Goal: Information Seeking & Learning: Learn about a topic

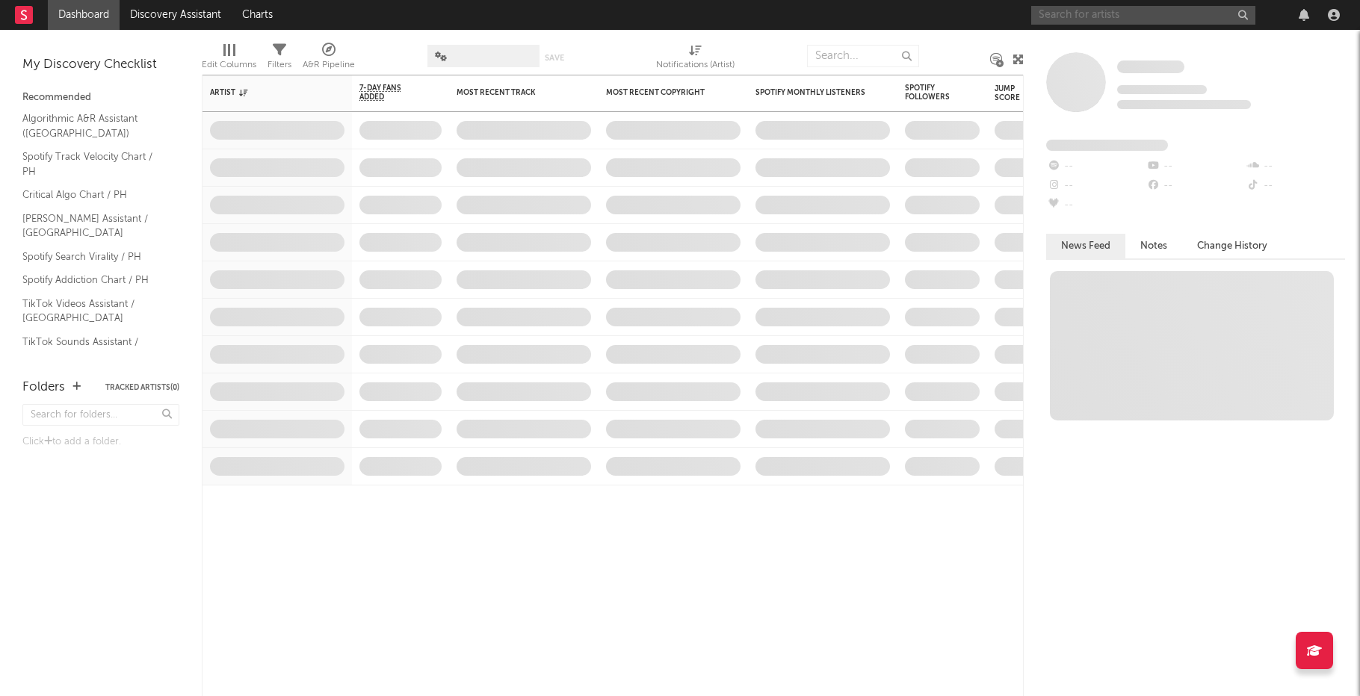
click at [1130, 17] on input "text" at bounding box center [1143, 15] width 224 height 19
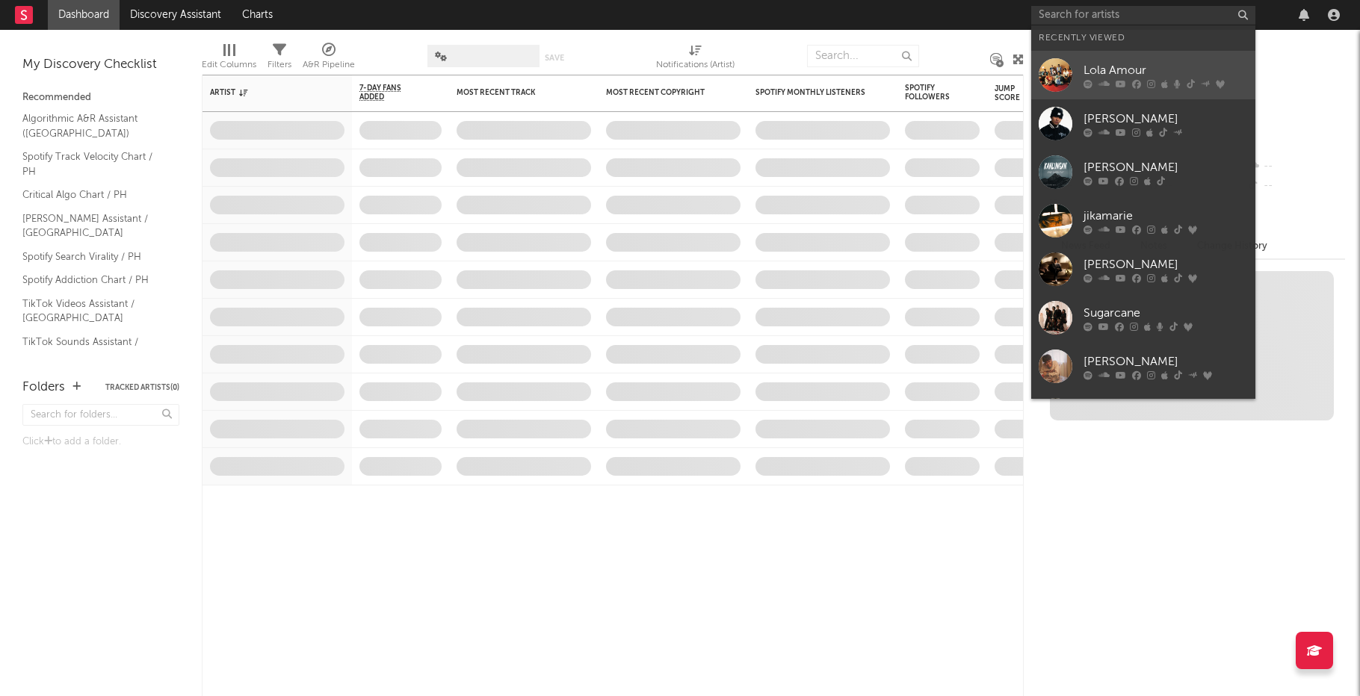
click at [1149, 62] on div "Lola Amour" at bounding box center [1166, 70] width 164 height 18
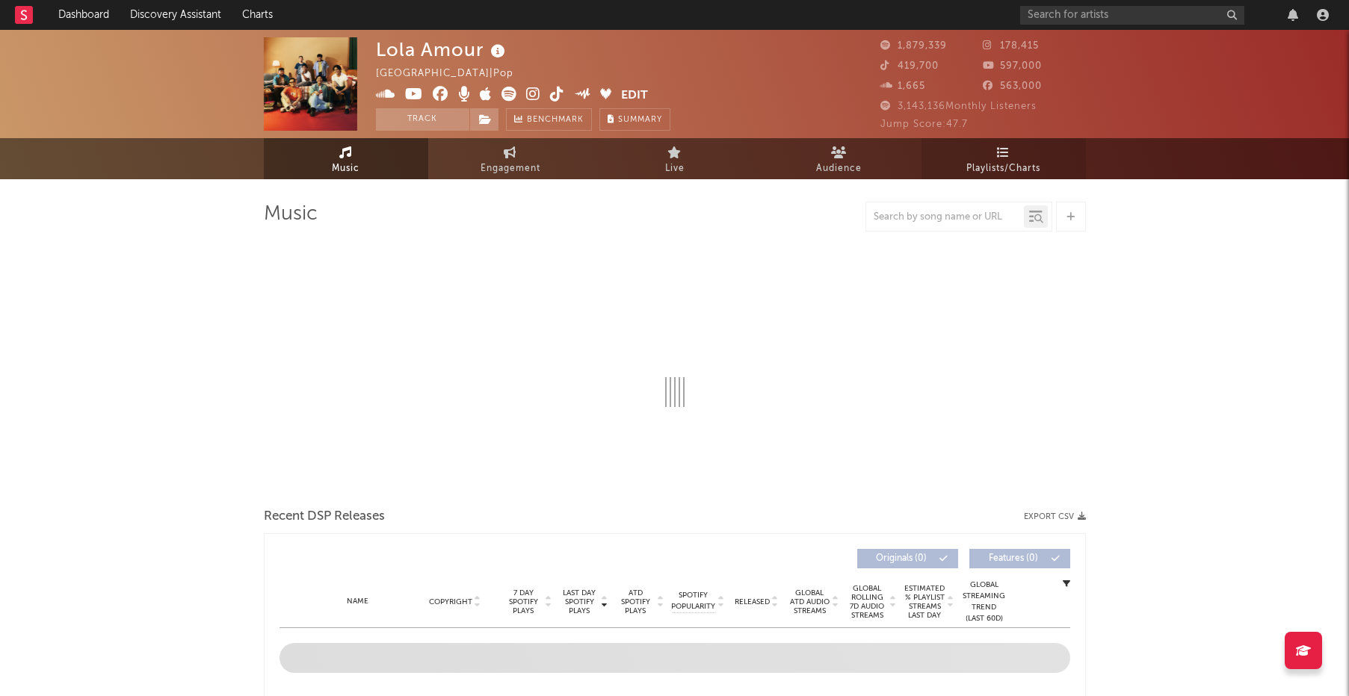
select select "6m"
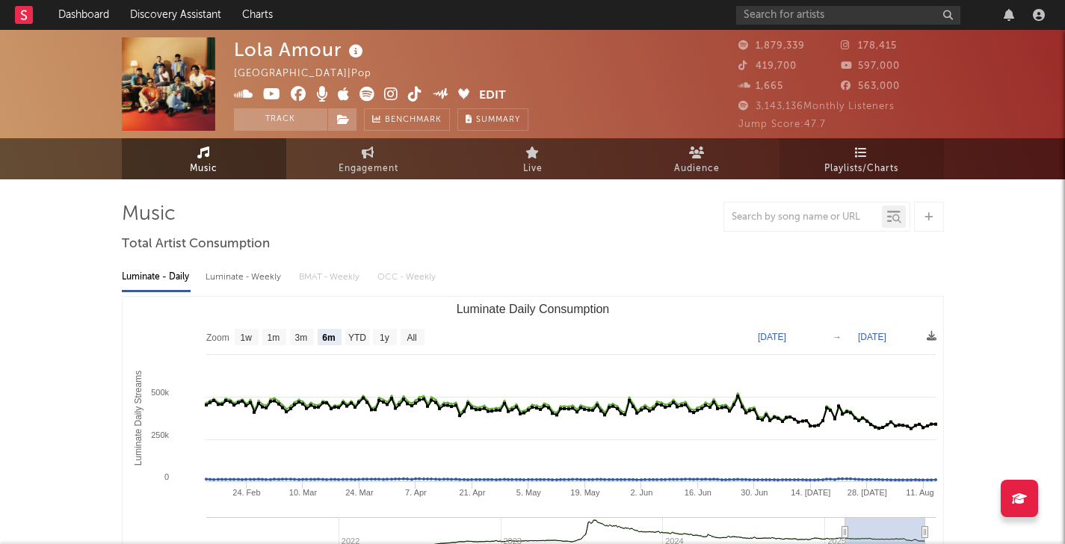
click at [861, 169] on span "Playlists/Charts" at bounding box center [861, 169] width 74 height 18
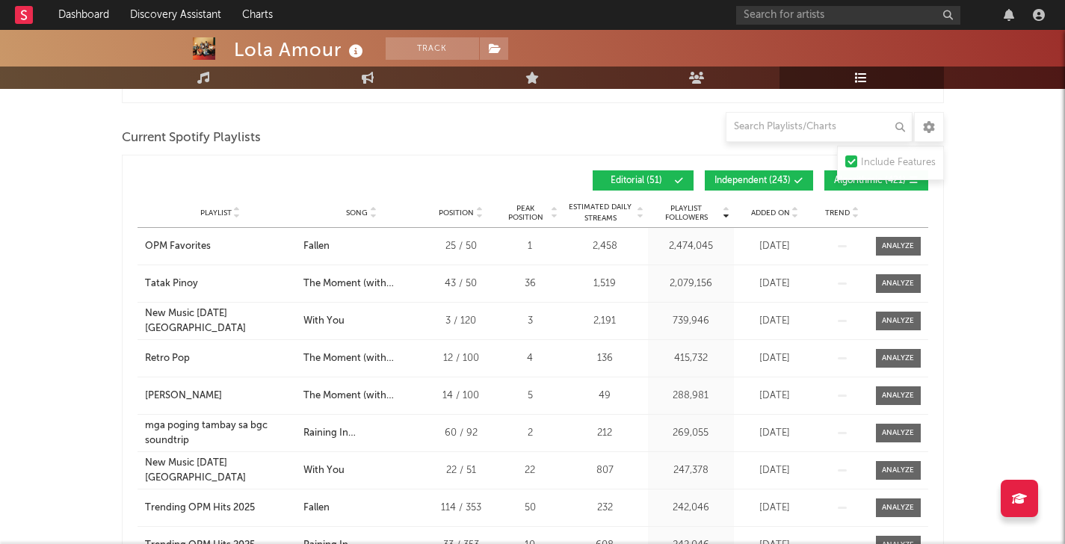
scroll to position [418, 0]
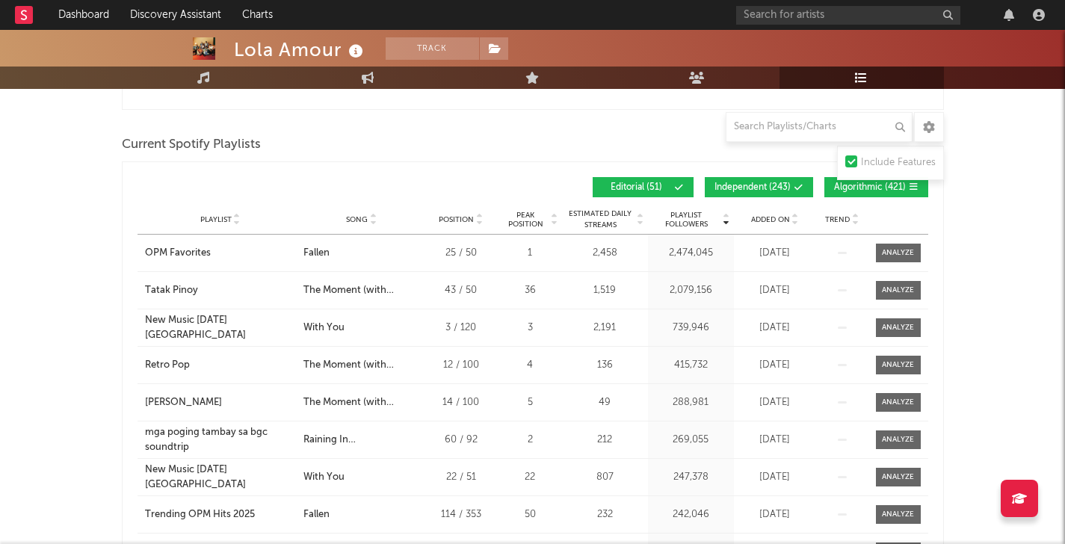
click at [859, 188] on span "Algorithmic ( 421 )" at bounding box center [870, 187] width 72 height 9
click at [752, 183] on span "Independent ( 243 )" at bounding box center [752, 187] width 76 height 9
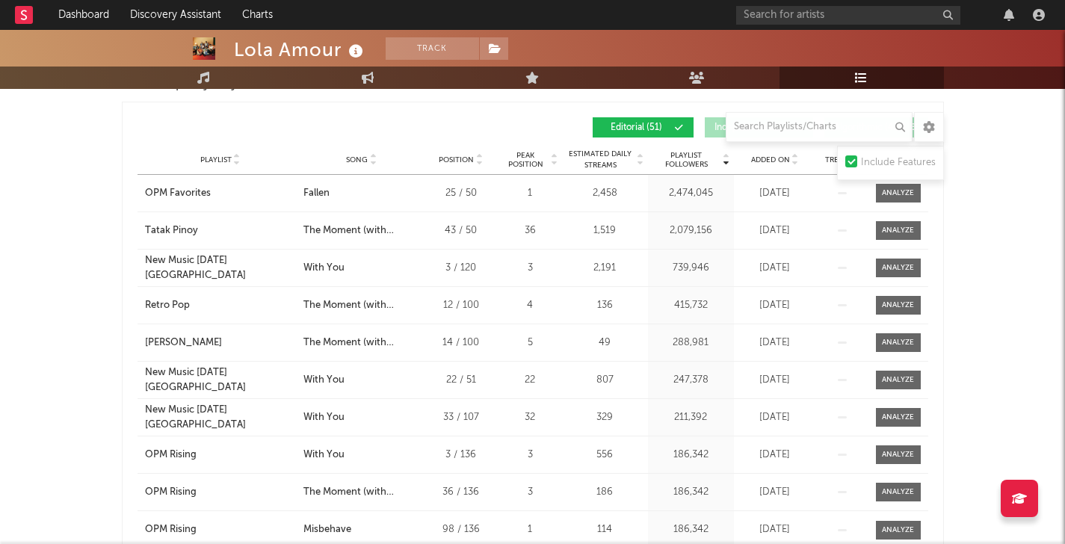
scroll to position [401, 0]
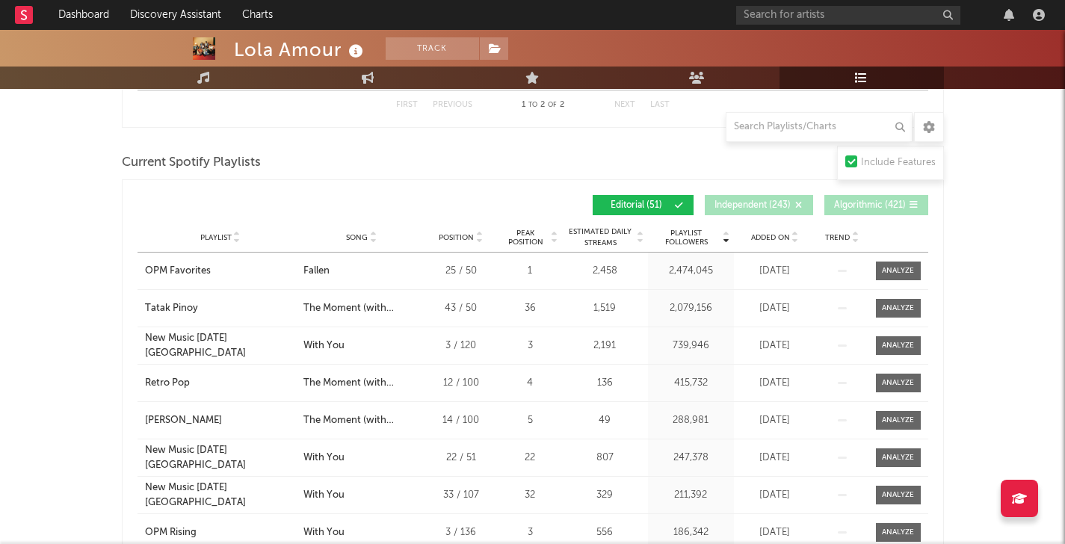
click at [374, 238] on icon at bounding box center [372, 241] width 7 height 6
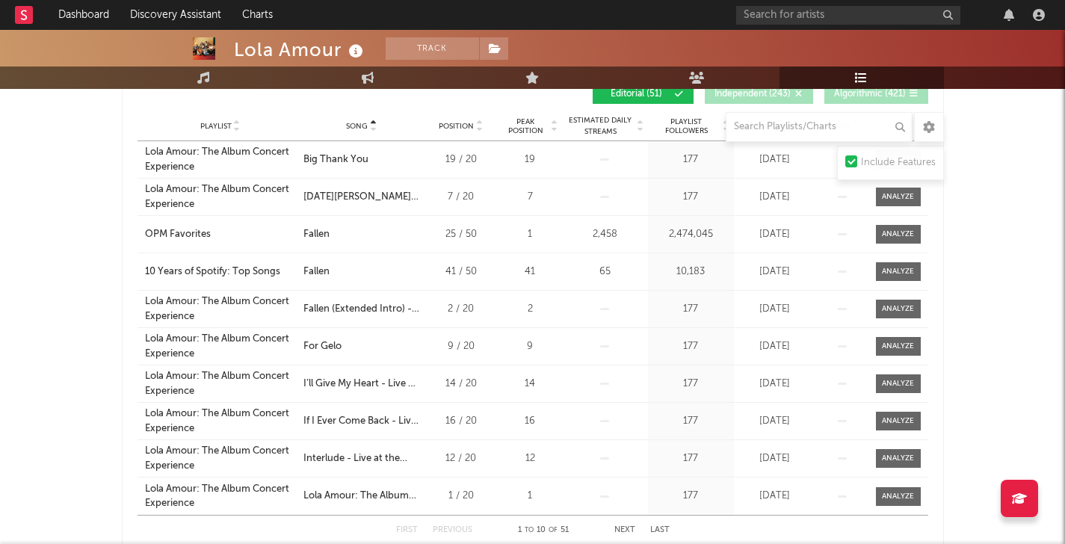
scroll to position [573, 0]
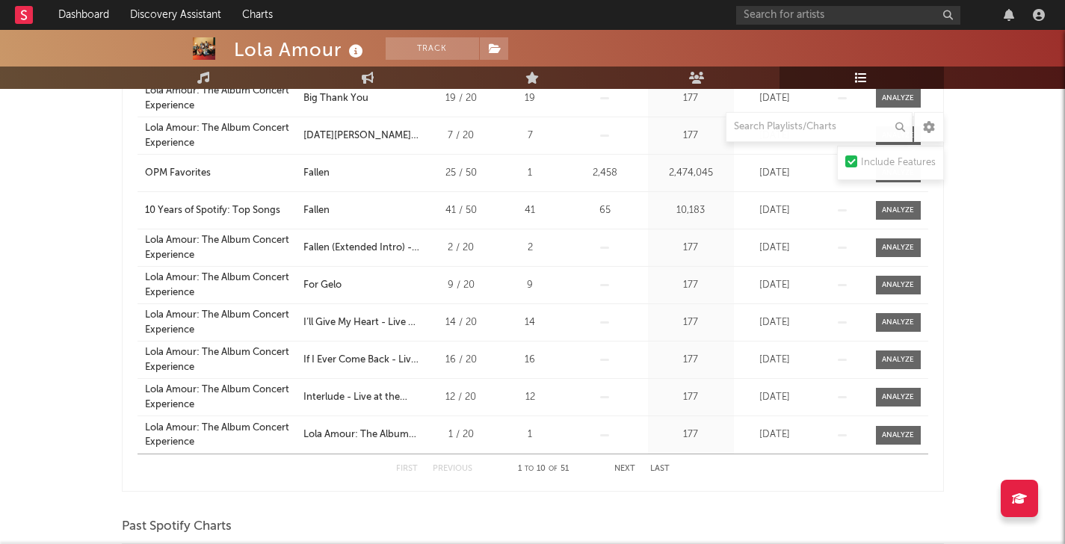
click at [655, 468] on button "Last" at bounding box center [659, 469] width 19 height 8
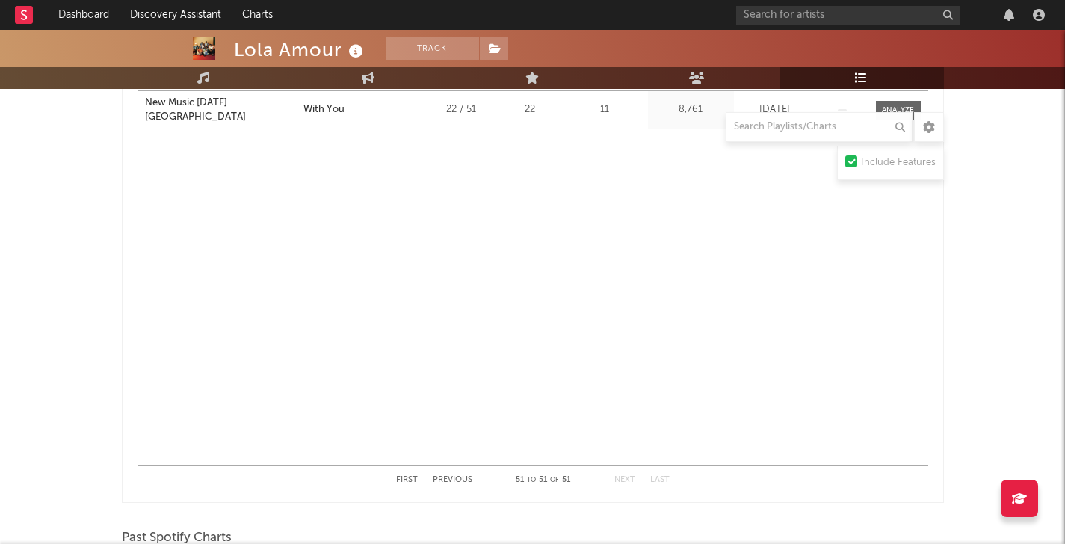
scroll to position [545, 0]
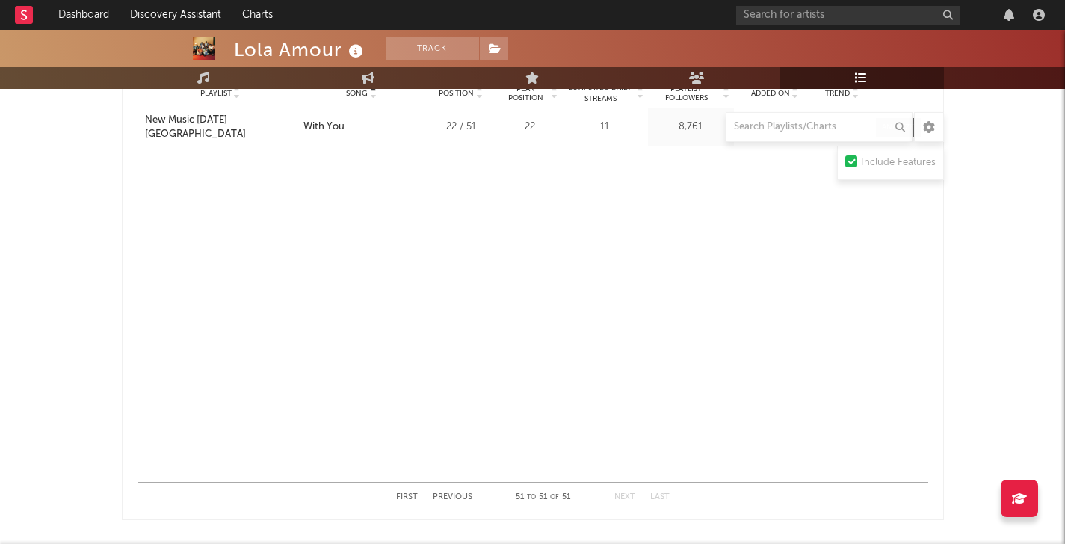
click at [463, 495] on button "Previous" at bounding box center [453, 497] width 40 height 8
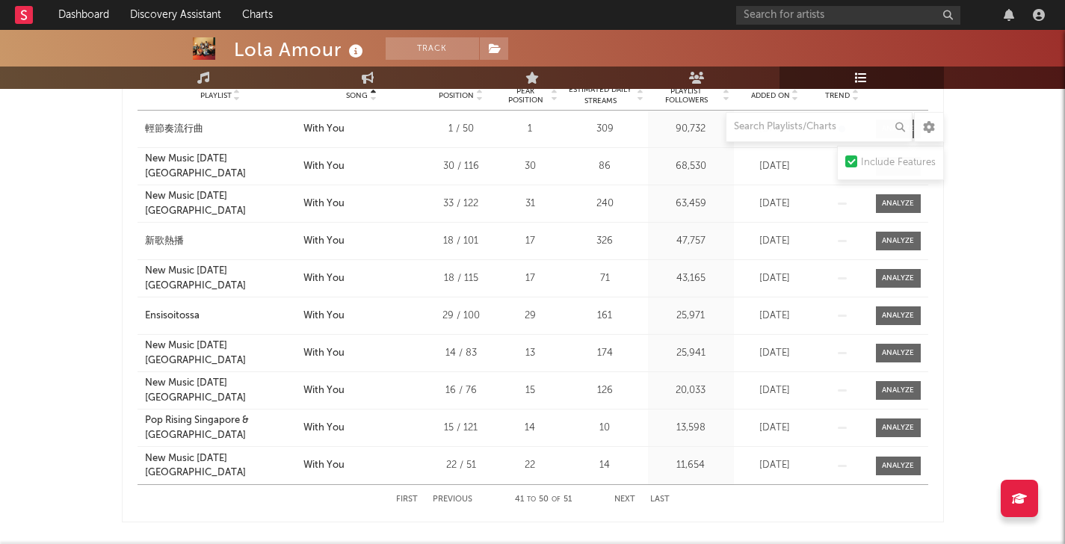
scroll to position [542, 0]
click at [457, 498] on button "Previous" at bounding box center [453, 500] width 40 height 8
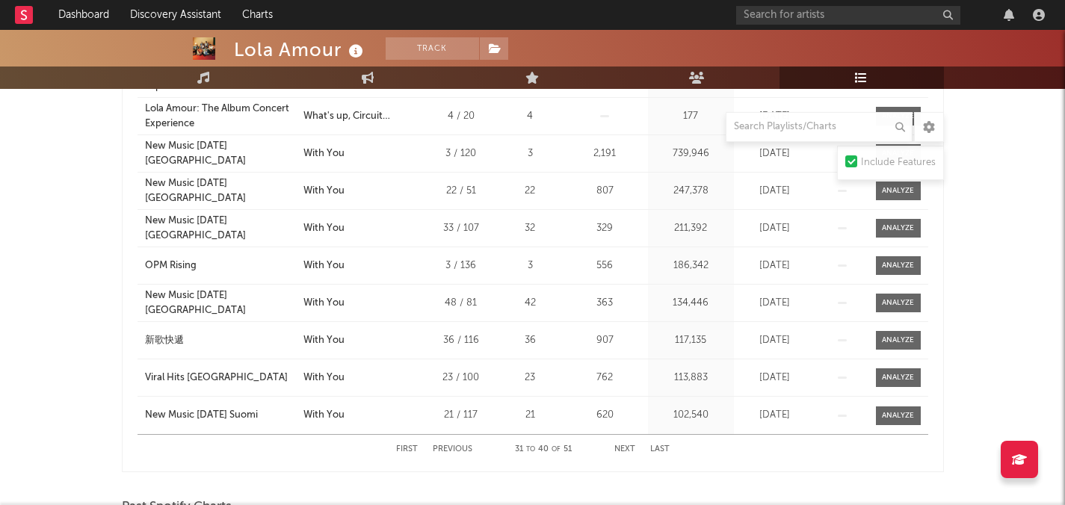
scroll to position [608, 0]
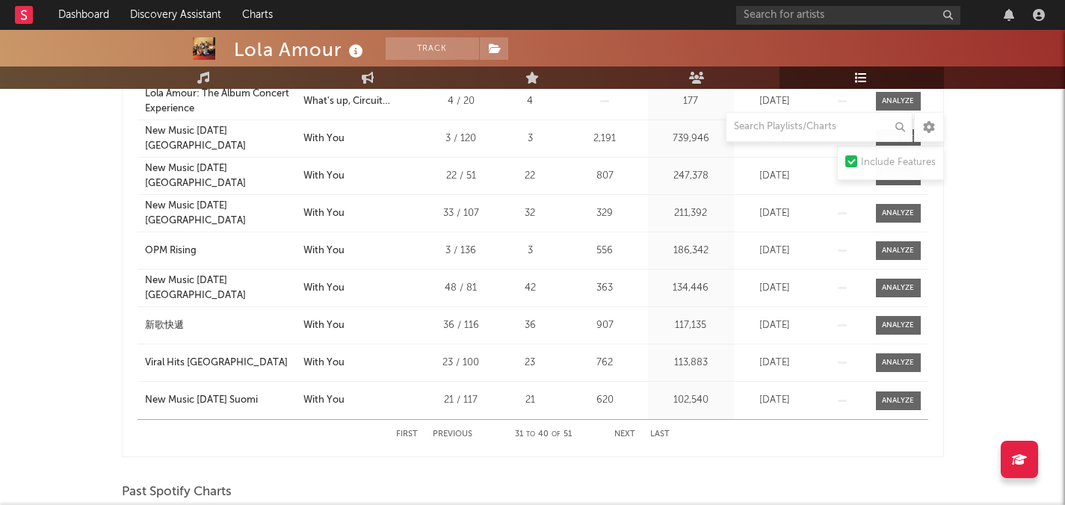
click at [609, 442] on div "First Previous 31 to 40 of 51 Next Last" at bounding box center [533, 434] width 274 height 29
click at [621, 439] on div "First Previous 31 to 40 of 51 Next Last" at bounding box center [533, 434] width 274 height 29
click at [622, 433] on button "Next" at bounding box center [624, 434] width 21 height 8
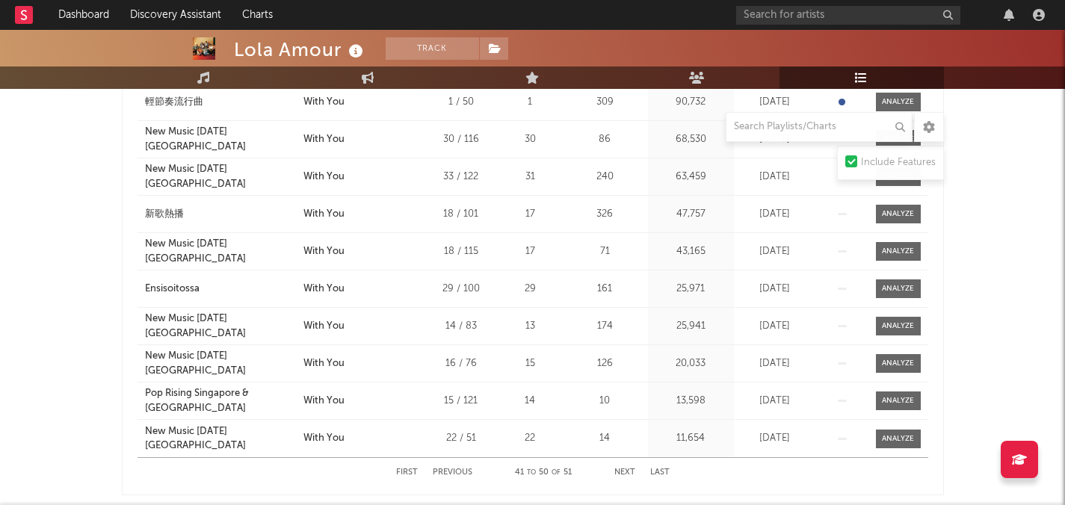
scroll to position [579, 0]
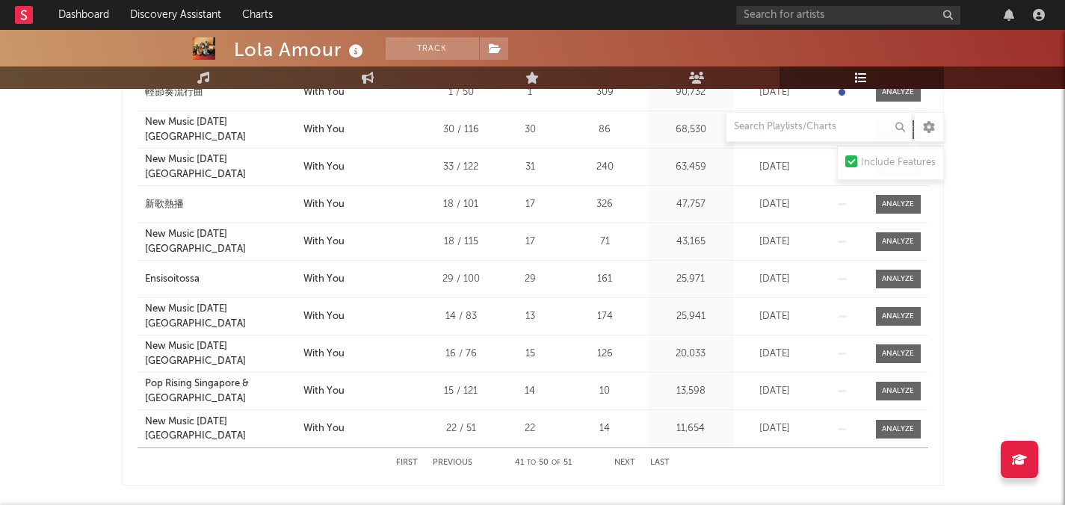
click at [460, 455] on div "First Previous 41 to 50 of 51 Next Last" at bounding box center [533, 462] width 274 height 29
click at [453, 460] on button "Previous" at bounding box center [453, 463] width 40 height 8
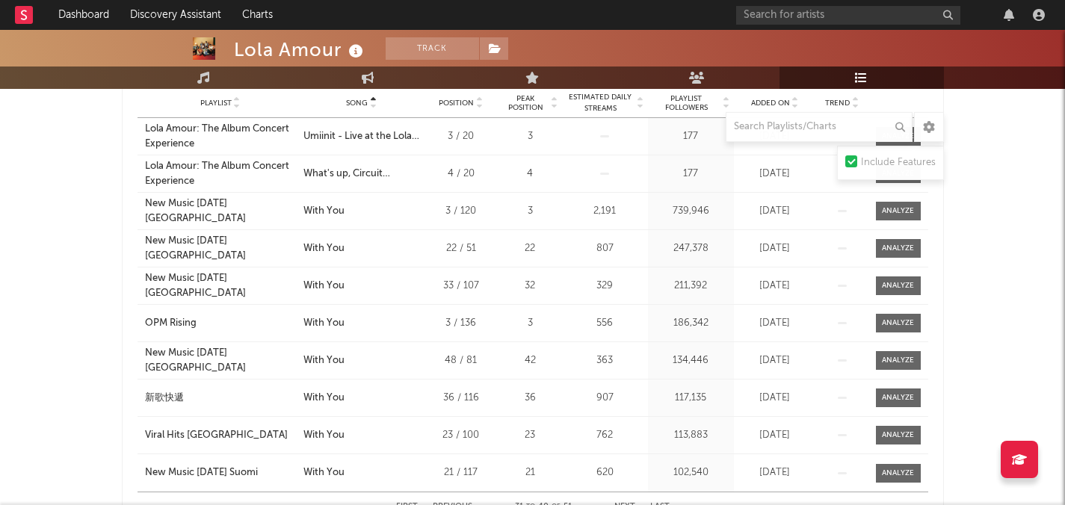
scroll to position [566, 0]
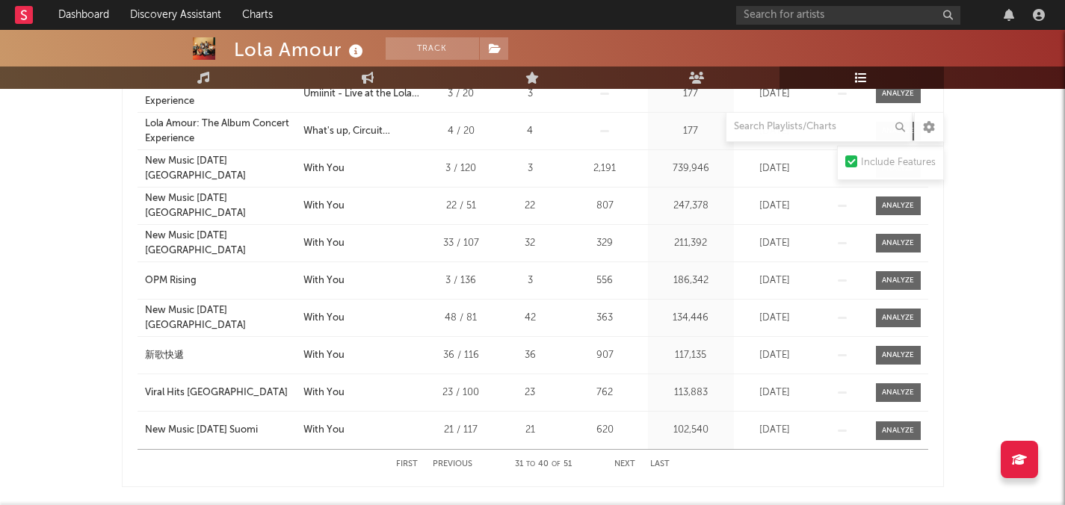
scroll to position [597, 0]
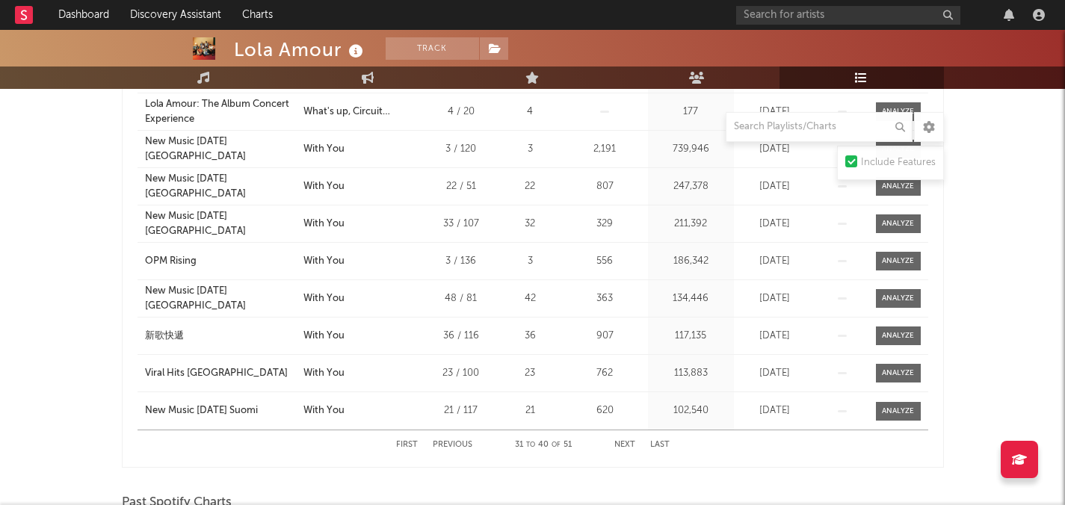
click at [622, 442] on button "Next" at bounding box center [624, 445] width 21 height 8
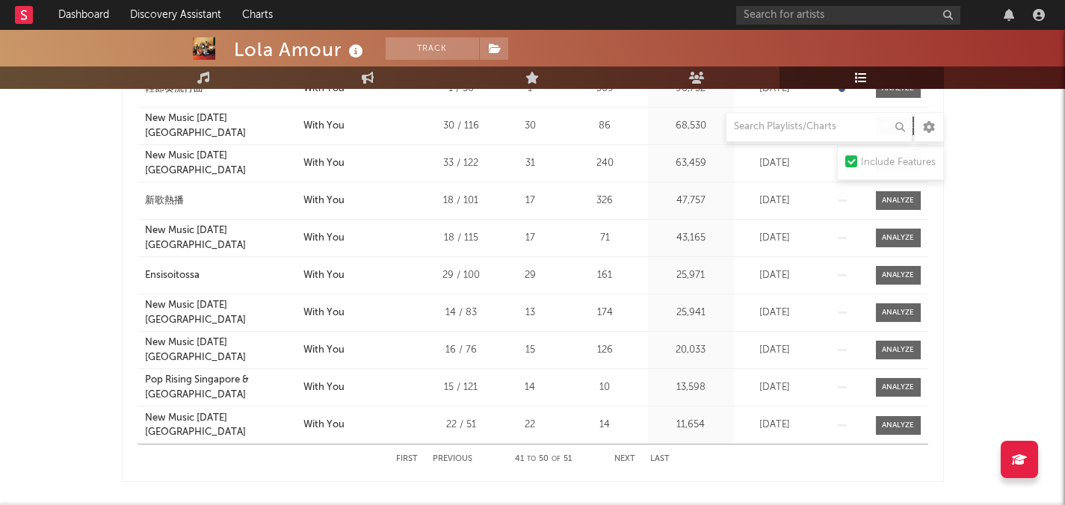
scroll to position [584, 0]
click at [622, 455] on button "Next" at bounding box center [624, 458] width 21 height 8
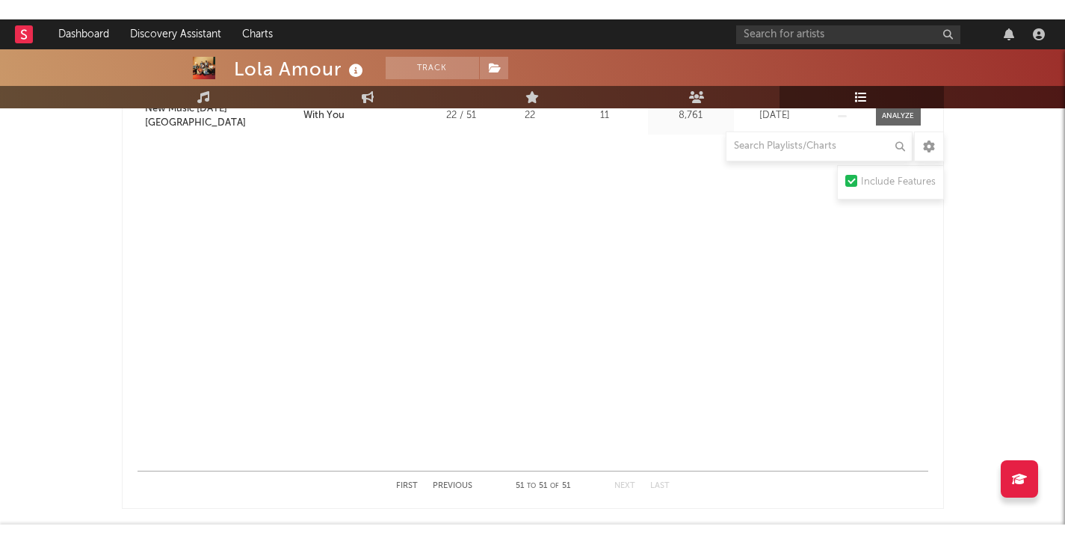
scroll to position [559, 0]
